Goal: Task Accomplishment & Management: Use online tool/utility

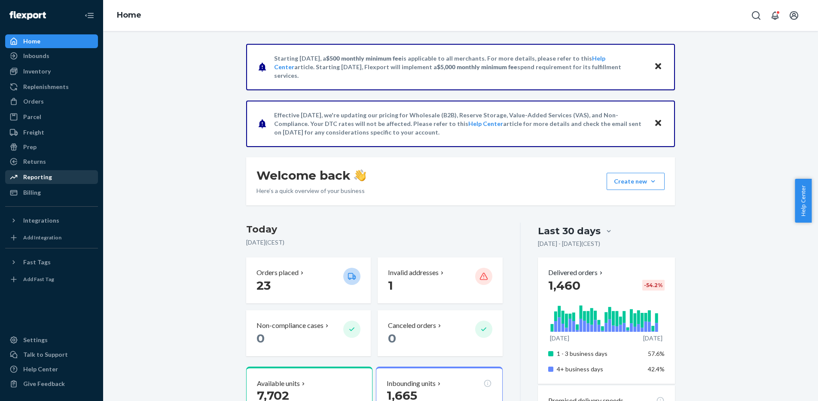
click at [52, 177] on div "Reporting" at bounding box center [51, 177] width 91 height 12
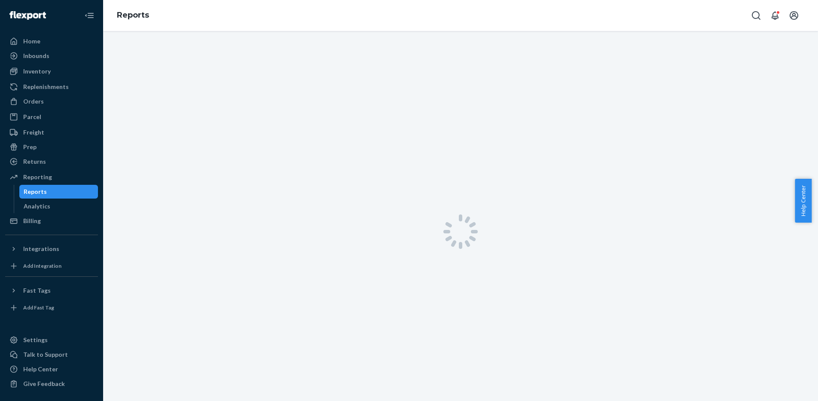
click at [58, 192] on div "Reports" at bounding box center [58, 192] width 77 height 12
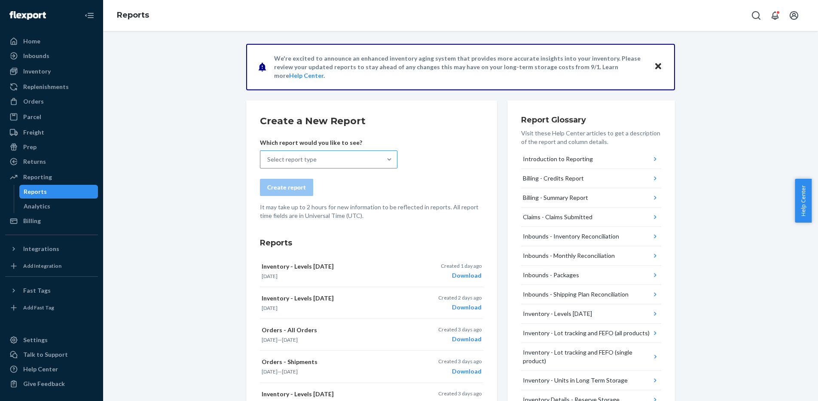
click at [287, 159] on div "Select report type" at bounding box center [291, 159] width 49 height 9
click at [268, 159] on input "Select report type" at bounding box center [267, 159] width 1 height 9
click at [268, 164] on input "Select report type" at bounding box center [267, 159] width 1 height 9
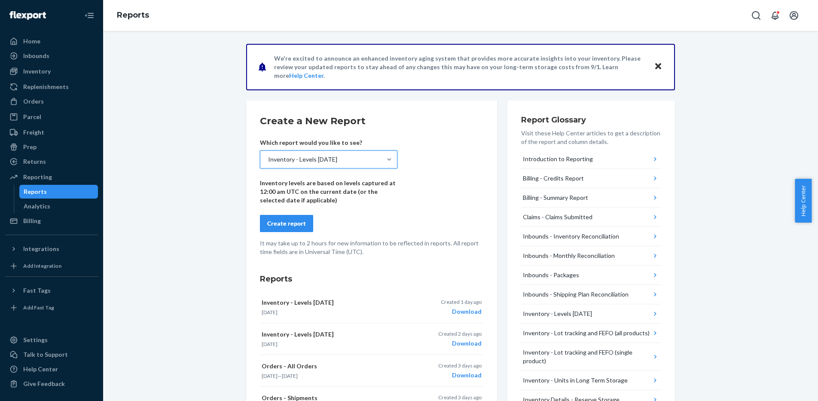
click at [283, 223] on div "Create report" at bounding box center [286, 223] width 39 height 9
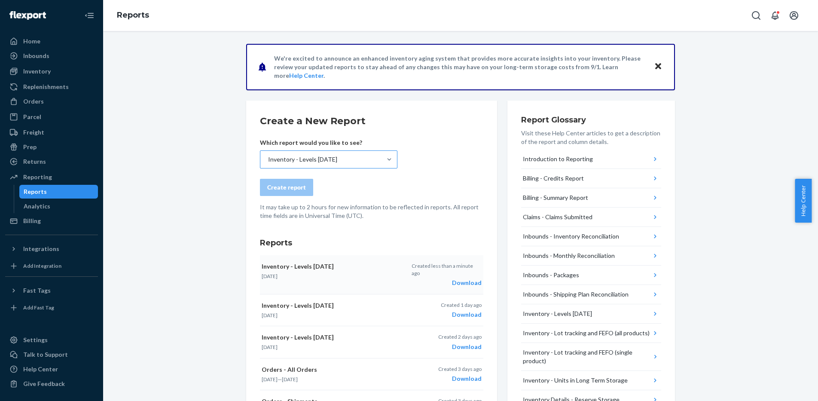
click at [368, 271] on div "Inventory - Levels [DATE] [DATE]" at bounding box center [334, 271] width 145 height 18
